Goal: Check status: Check status

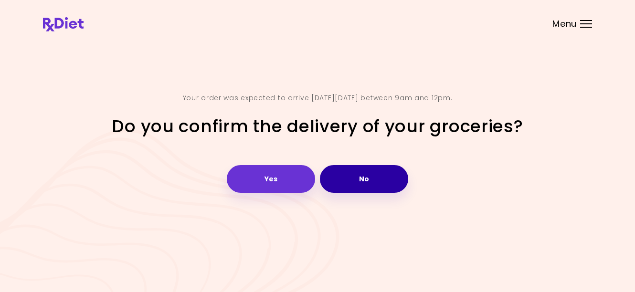
click at [364, 181] on button "No" at bounding box center [364, 179] width 88 height 28
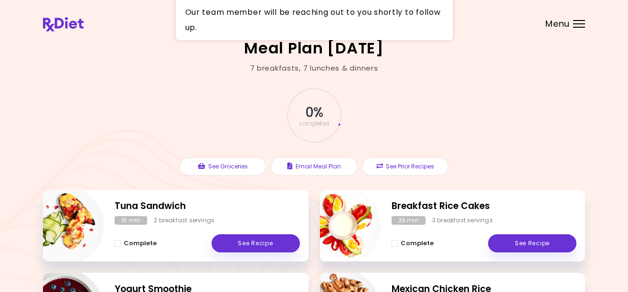
click at [552, 20] on span "Menu" at bounding box center [558, 24] width 24 height 9
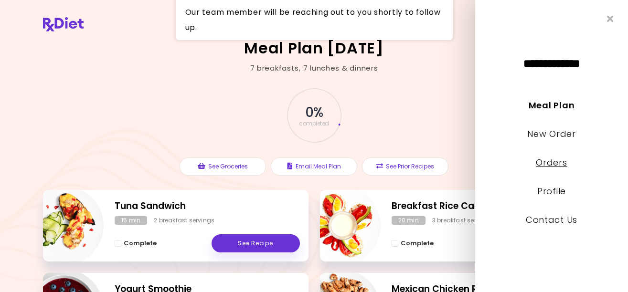
click at [562, 164] on link "Orders" at bounding box center [551, 163] width 31 height 12
